Goal: Transaction & Acquisition: Purchase product/service

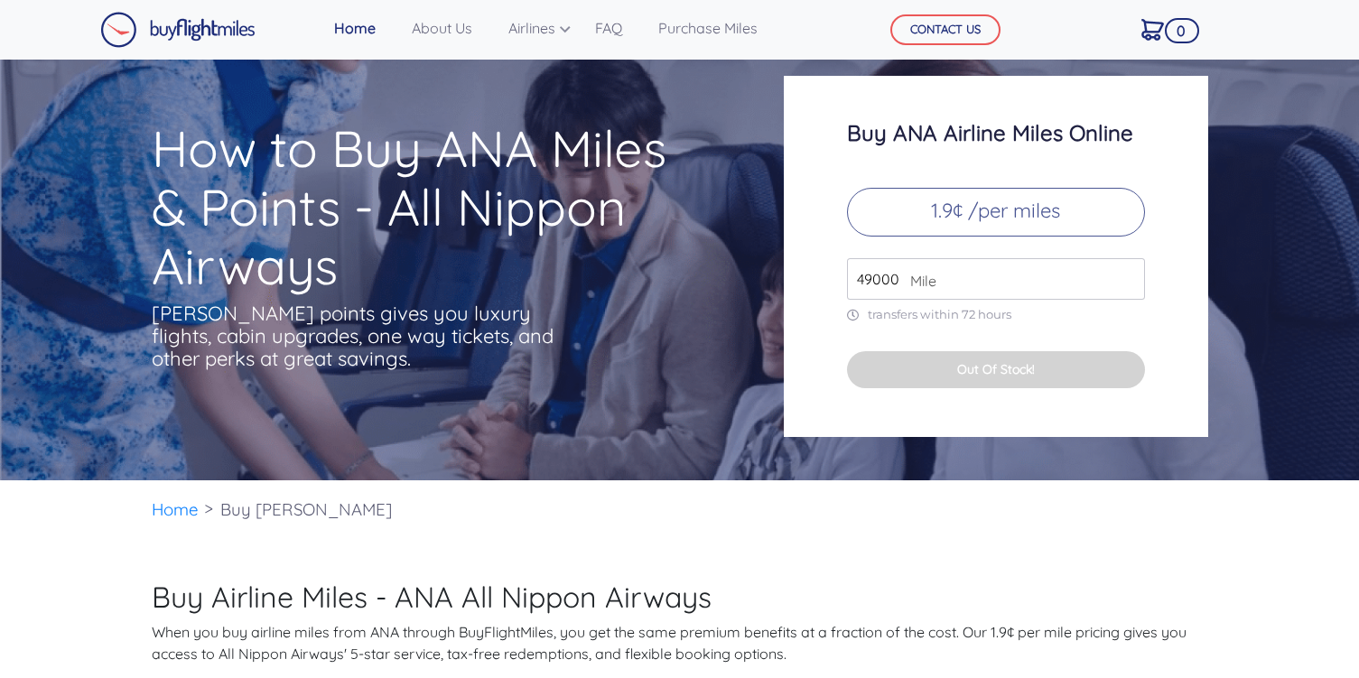
click at [911, 276] on span "Mile" at bounding box center [918, 281] width 35 height 22
click at [887, 278] on input "49000" at bounding box center [996, 279] width 298 height 42
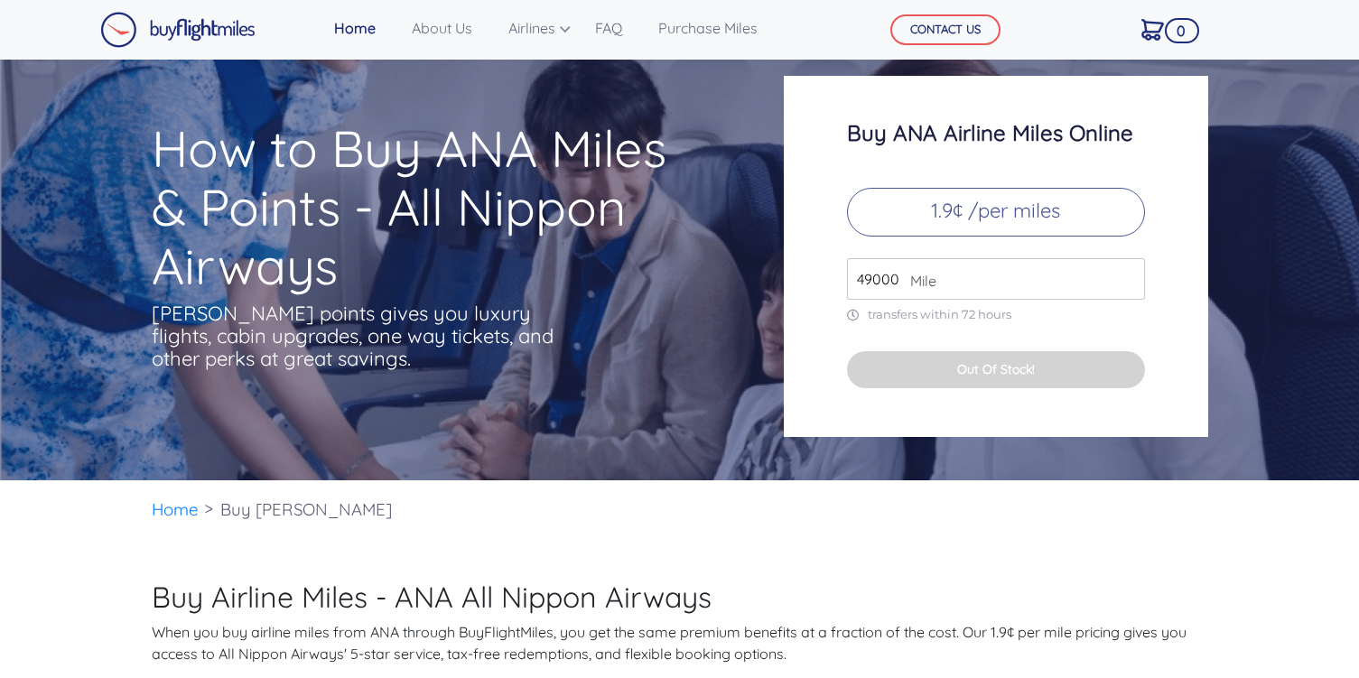
click at [887, 278] on input "49000" at bounding box center [996, 279] width 298 height 42
click at [969, 205] on p "1.9¢ /per miles" at bounding box center [996, 212] width 298 height 49
click at [895, 282] on input "49000" at bounding box center [996, 279] width 298 height 42
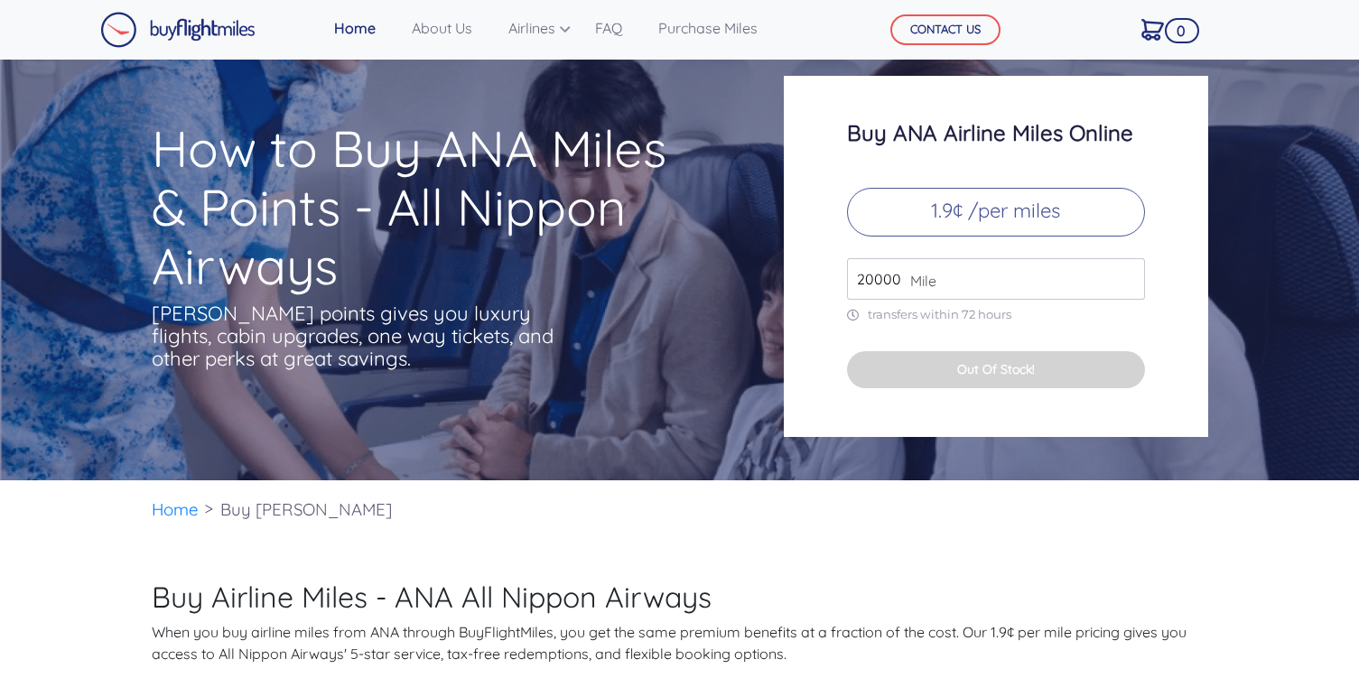
type input "20000"
